Goal: Navigation & Orientation: Find specific page/section

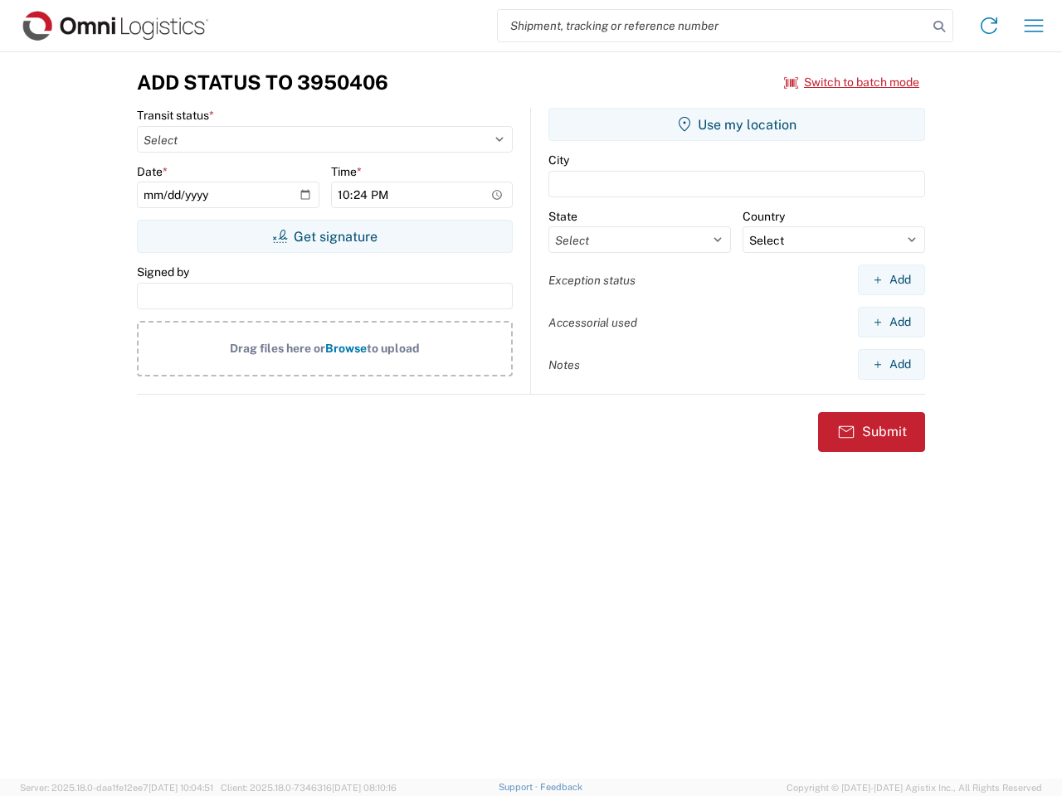
click at [713, 26] on input "search" at bounding box center [713, 26] width 430 height 32
click at [939, 27] on icon at bounding box center [939, 26] width 23 height 23
click at [989, 26] on icon at bounding box center [989, 25] width 27 height 27
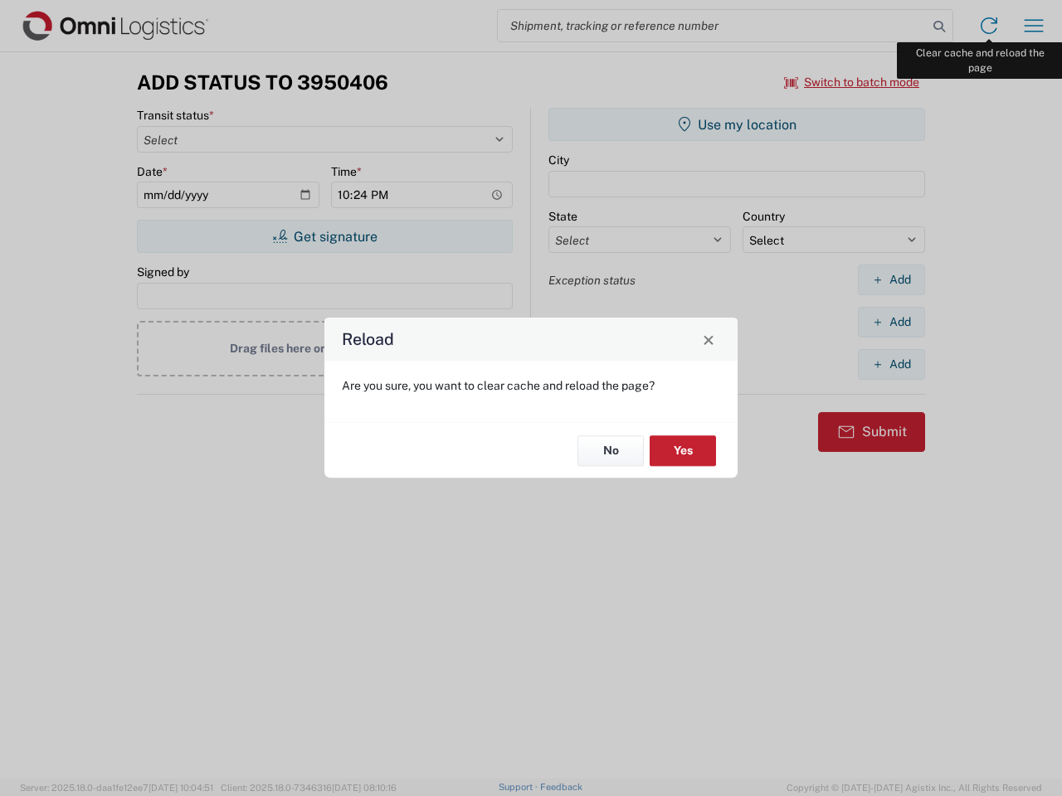
click at [1034, 26] on div "Reload Are you sure, you want to clear cache and reload the page? No Yes" at bounding box center [531, 398] width 1062 height 796
click at [852, 82] on div "Reload Are you sure, you want to clear cache and reload the page? No Yes" at bounding box center [531, 398] width 1062 height 796
click at [324, 236] on div "Reload Are you sure, you want to clear cache and reload the page? No Yes" at bounding box center [531, 398] width 1062 height 796
click at [737, 124] on div "Reload Are you sure, you want to clear cache and reload the page? No Yes" at bounding box center [531, 398] width 1062 height 796
click at [891, 280] on div "Reload Are you sure, you want to clear cache and reload the page? No Yes" at bounding box center [531, 398] width 1062 height 796
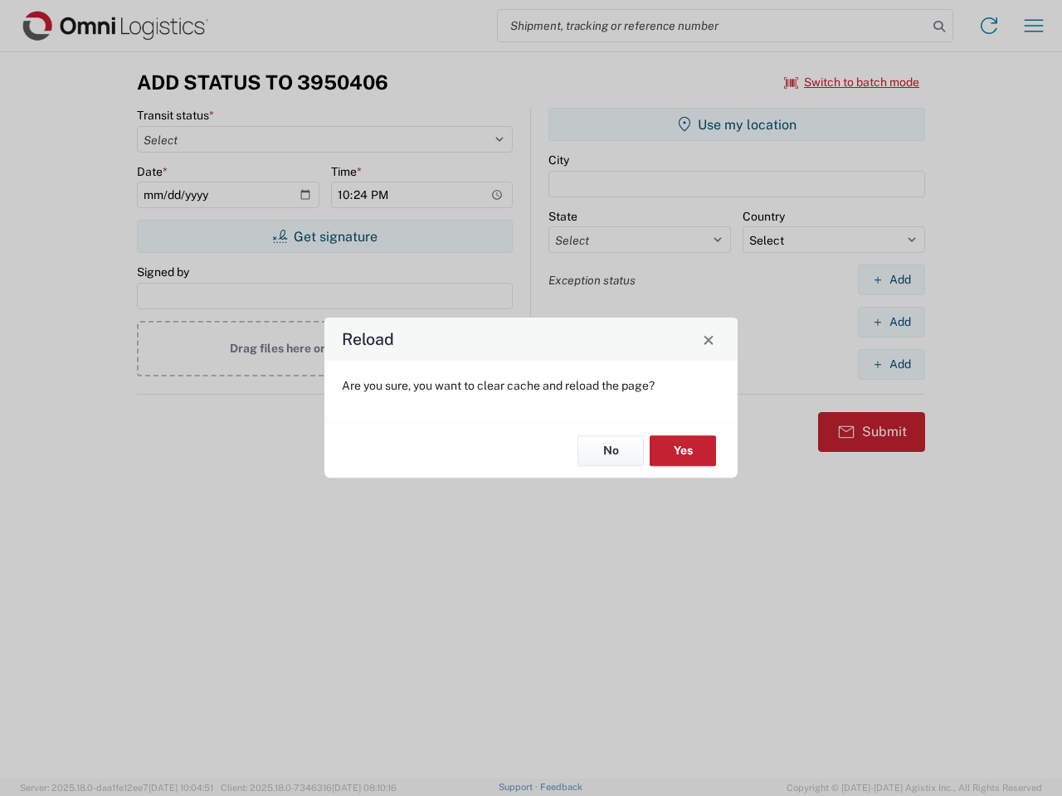
click at [891, 322] on div "Reload Are you sure, you want to clear cache and reload the page? No Yes" at bounding box center [531, 398] width 1062 height 796
click at [891, 364] on div "Reload Are you sure, you want to clear cache and reload the page? No Yes" at bounding box center [531, 398] width 1062 height 796
